Goal: Task Accomplishment & Management: Use online tool/utility

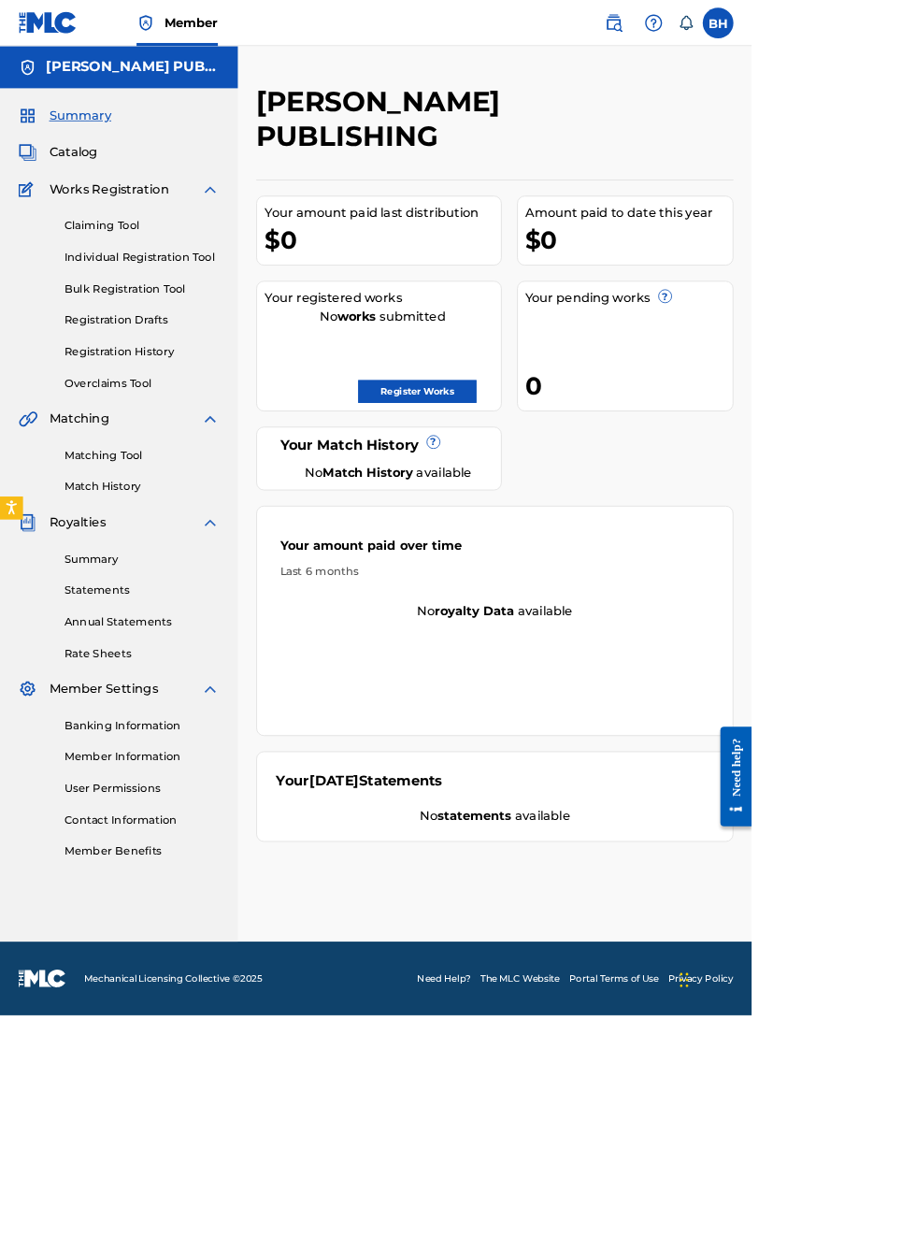
click at [581, 463] on link "Register Works" at bounding box center [509, 477] width 144 height 28
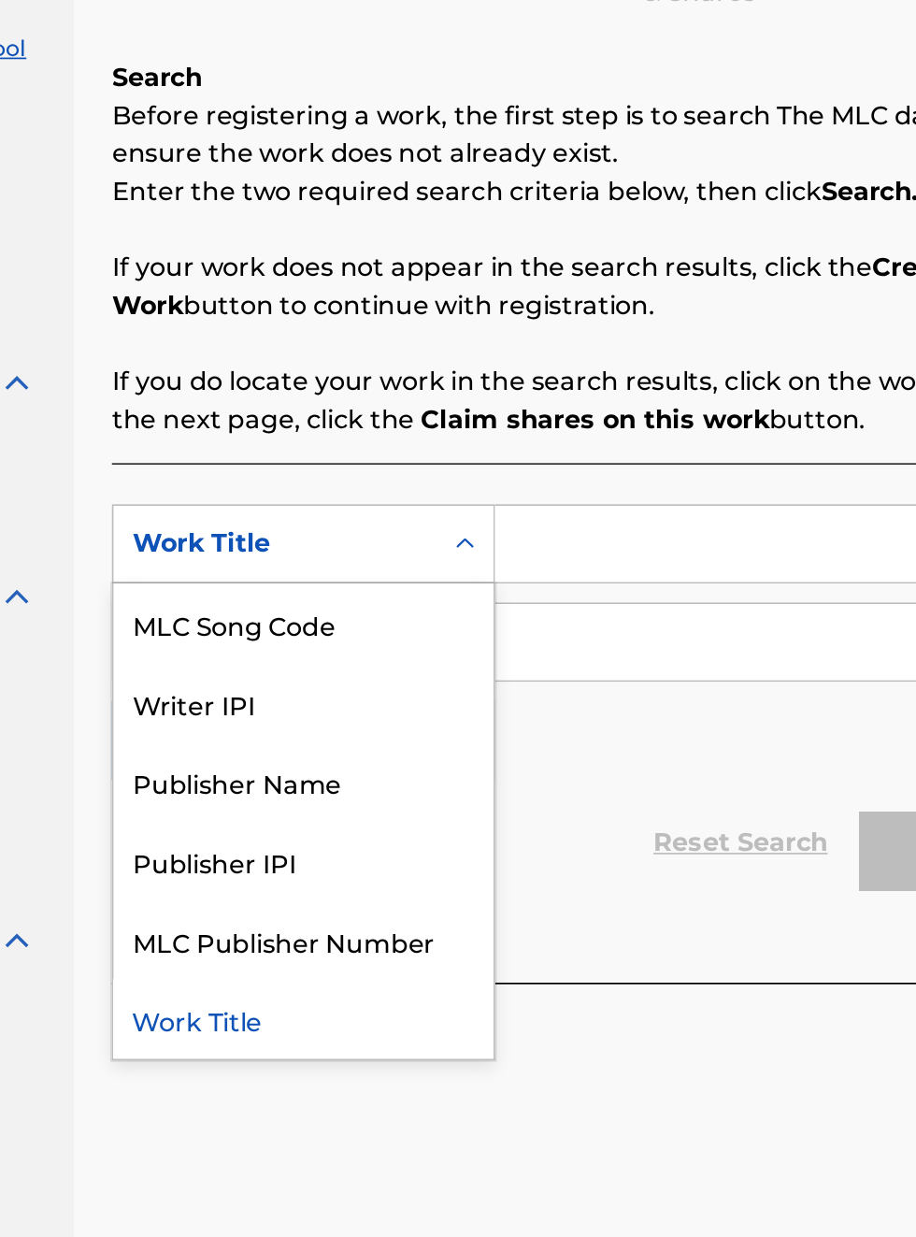
scroll to position [284, 246]
click at [426, 746] on div "Publisher Name" at bounding box center [425, 746] width 224 height 47
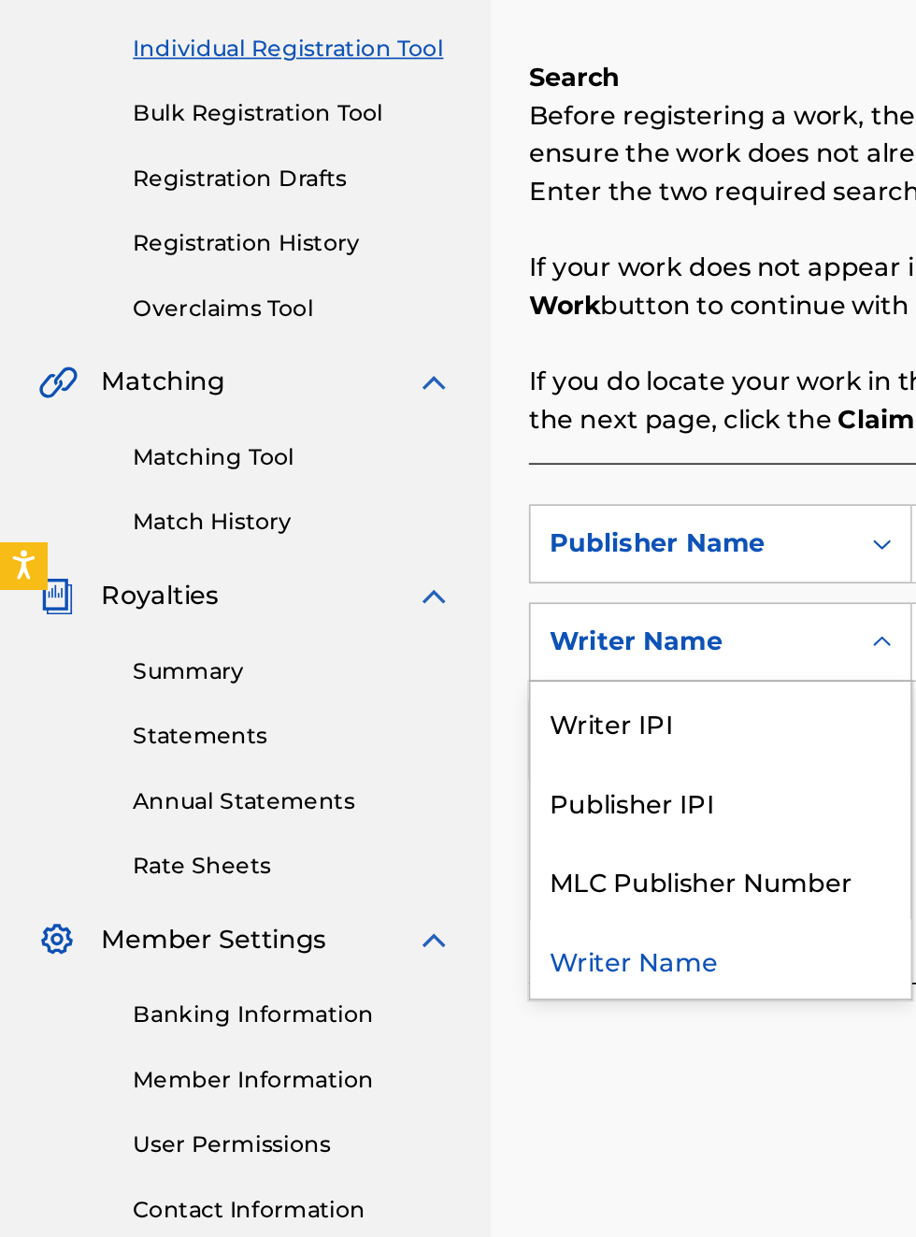
scroll to position [284, 0]
click at [410, 753] on div "Publisher IPI" at bounding box center [425, 757] width 224 height 47
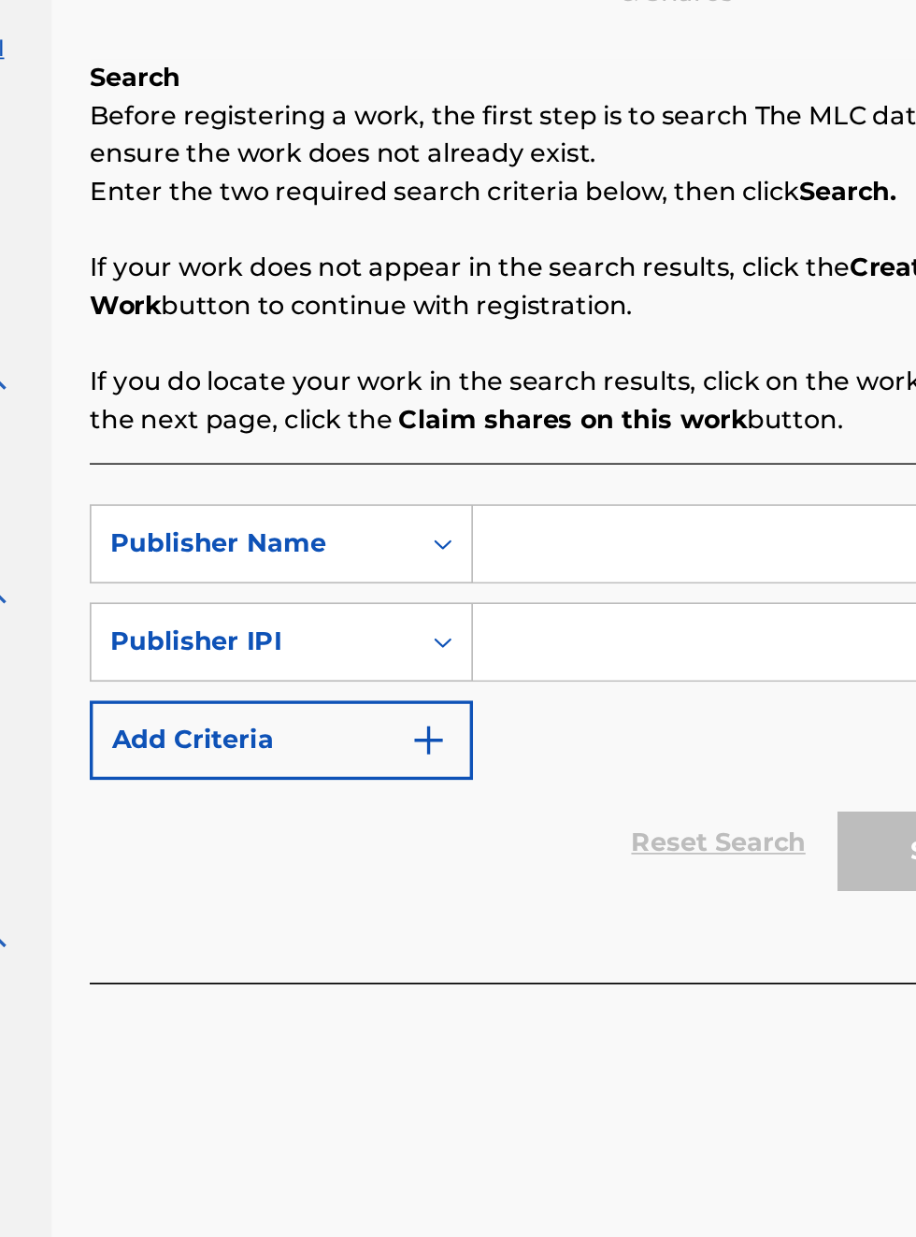
scroll to position [284, 259]
click at [589, 604] on input "Search Form" at bounding box center [716, 605] width 354 height 45
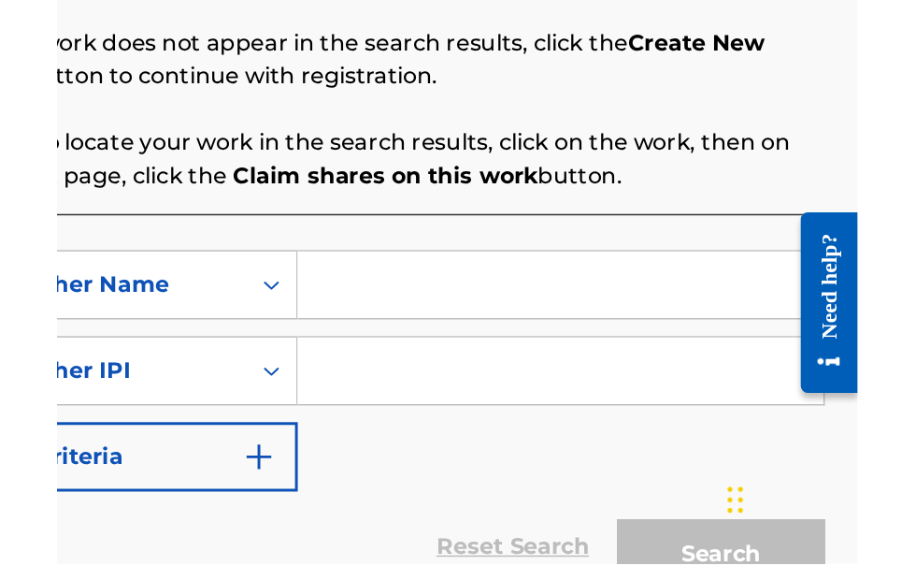
scroll to position [167, 0]
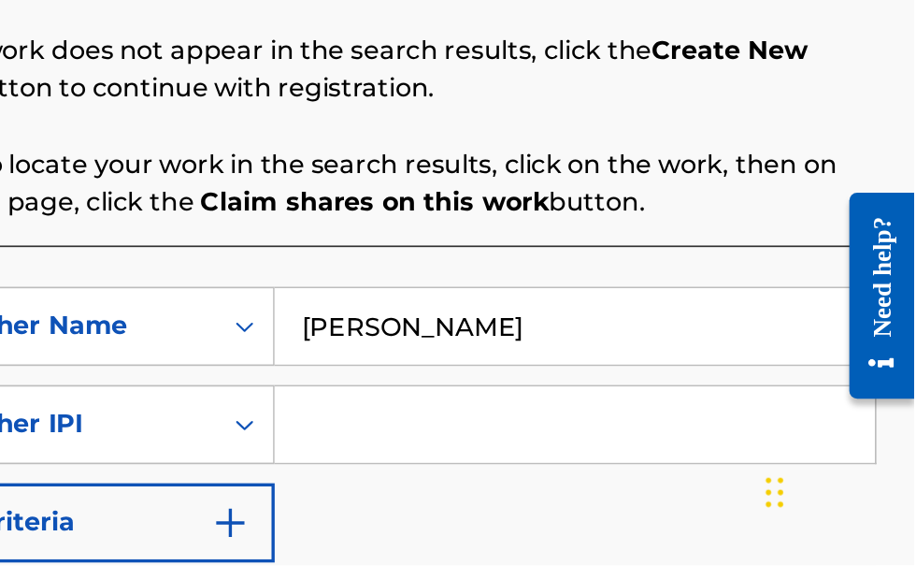
type input "[PERSON_NAME]"
click at [587, 507] on input "Search Form" at bounding box center [716, 496] width 354 height 45
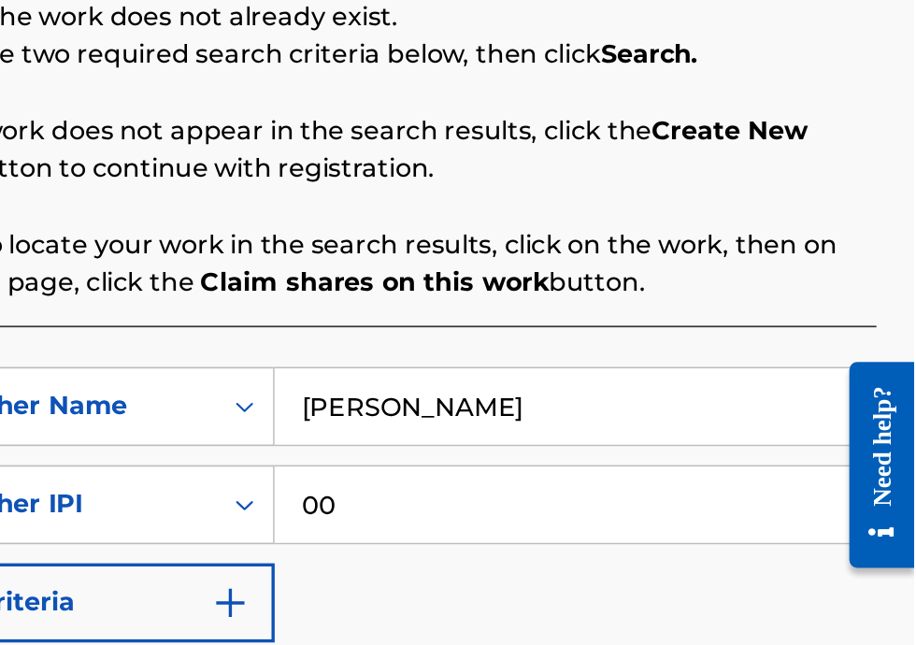
type input "00340604990"
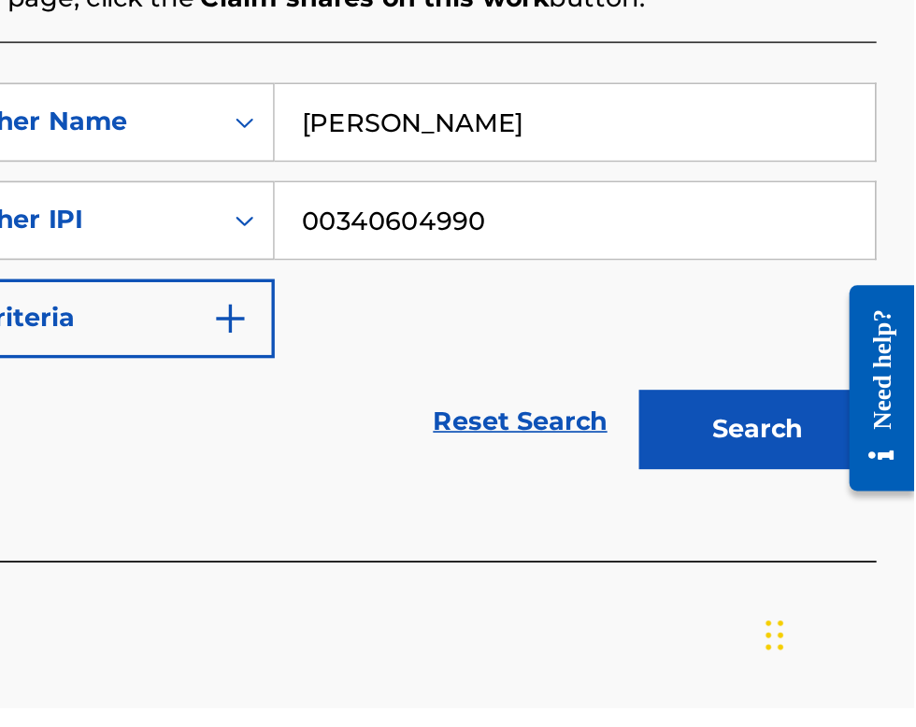
scroll to position [225, 0]
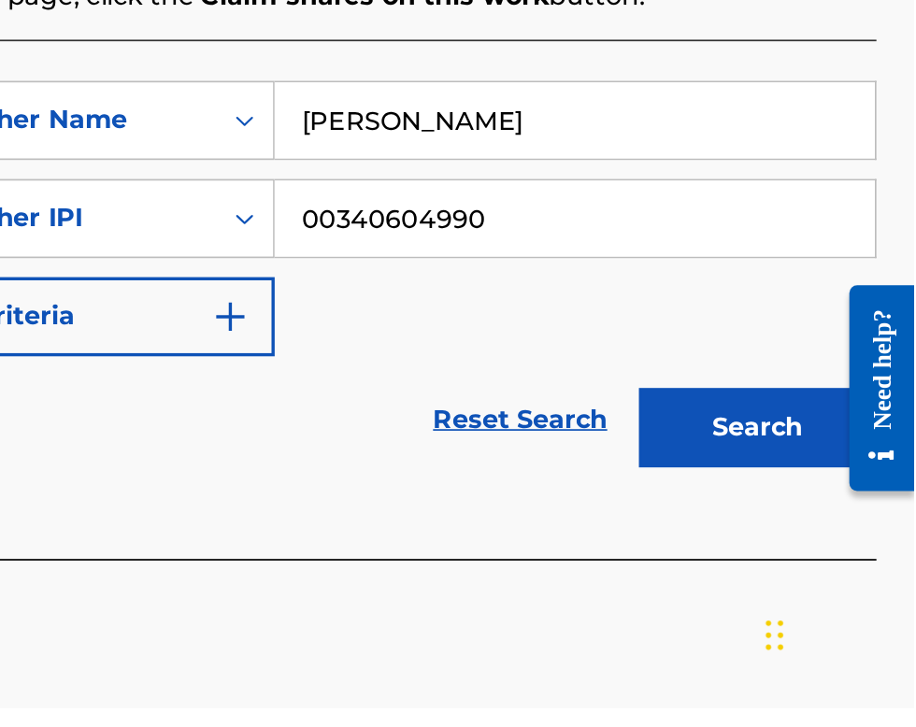
click at [843, 571] on button "Search" at bounding box center [824, 562] width 140 height 47
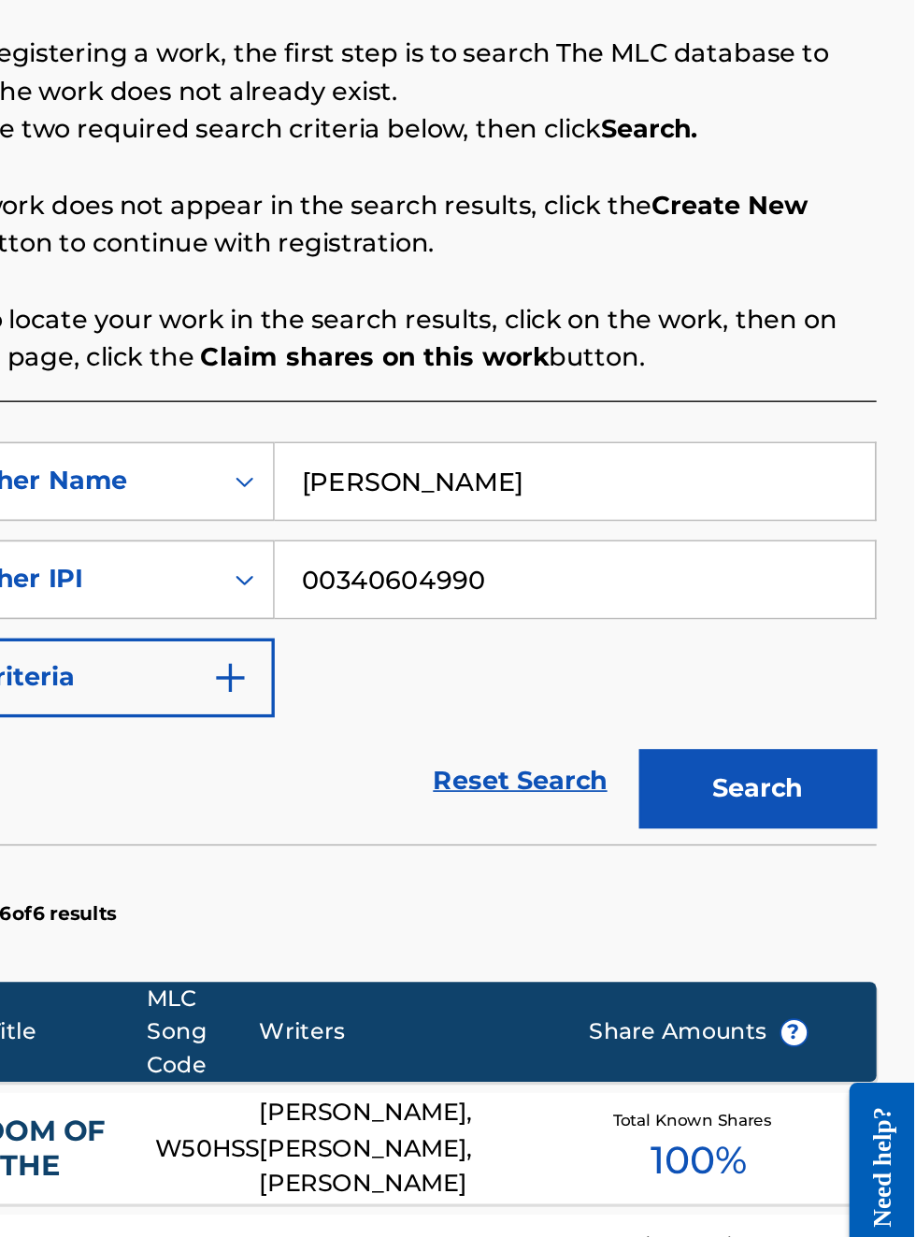
scroll to position [0, 0]
